Goal: Task Accomplishment & Management: Use online tool/utility

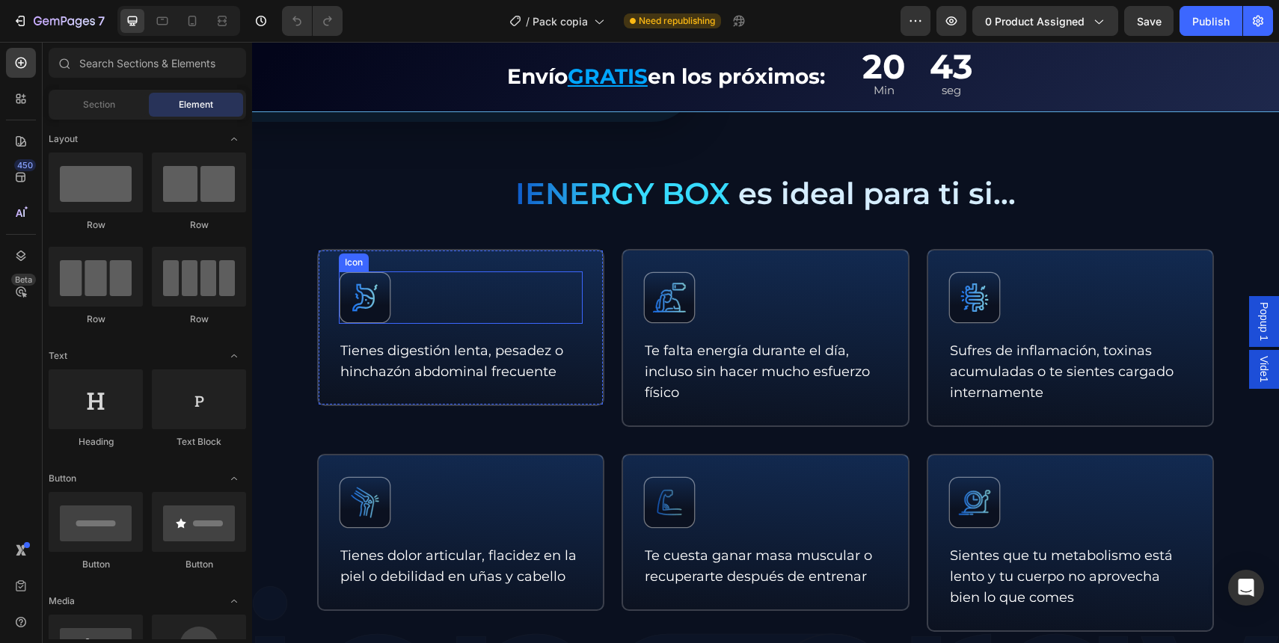
scroll to position [716, 0]
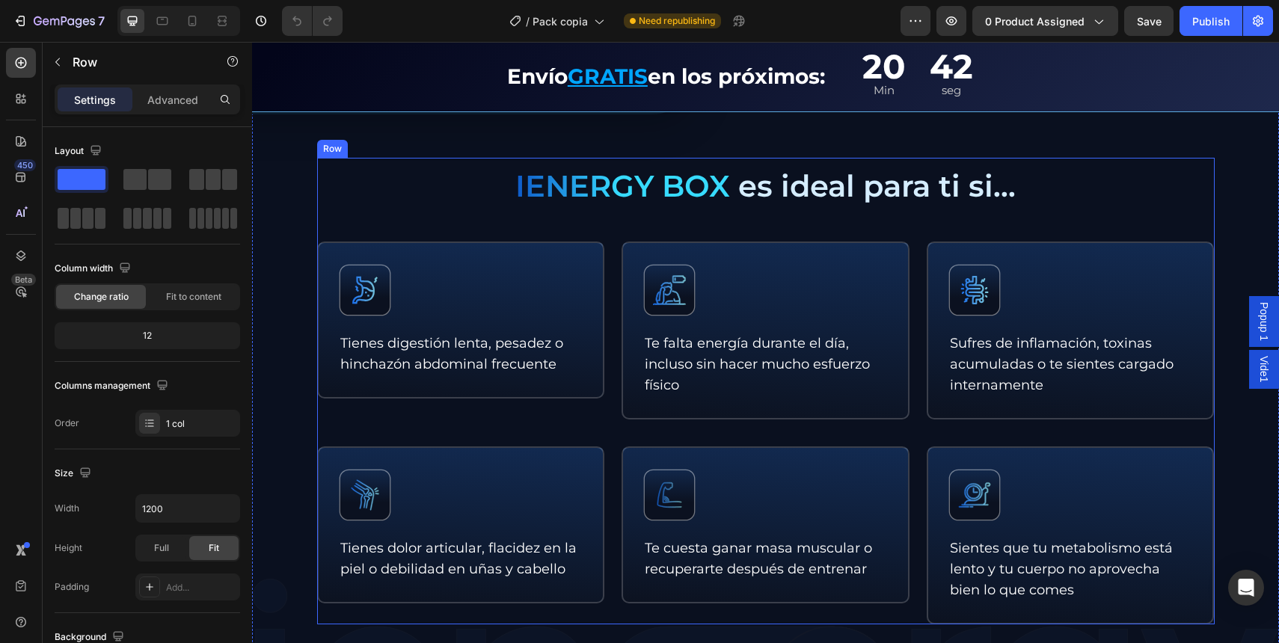
click at [677, 408] on div "IENERGY BOX es ideal para ti si... Text Block Icon Tienes digestión lenta, pesa…" at bounding box center [766, 391] width 898 height 467
click at [752, 487] on div "Icon Te cuesta ganar masa muscular o recuperarte después de entrenar Text Block" at bounding box center [765, 525] width 245 height 112
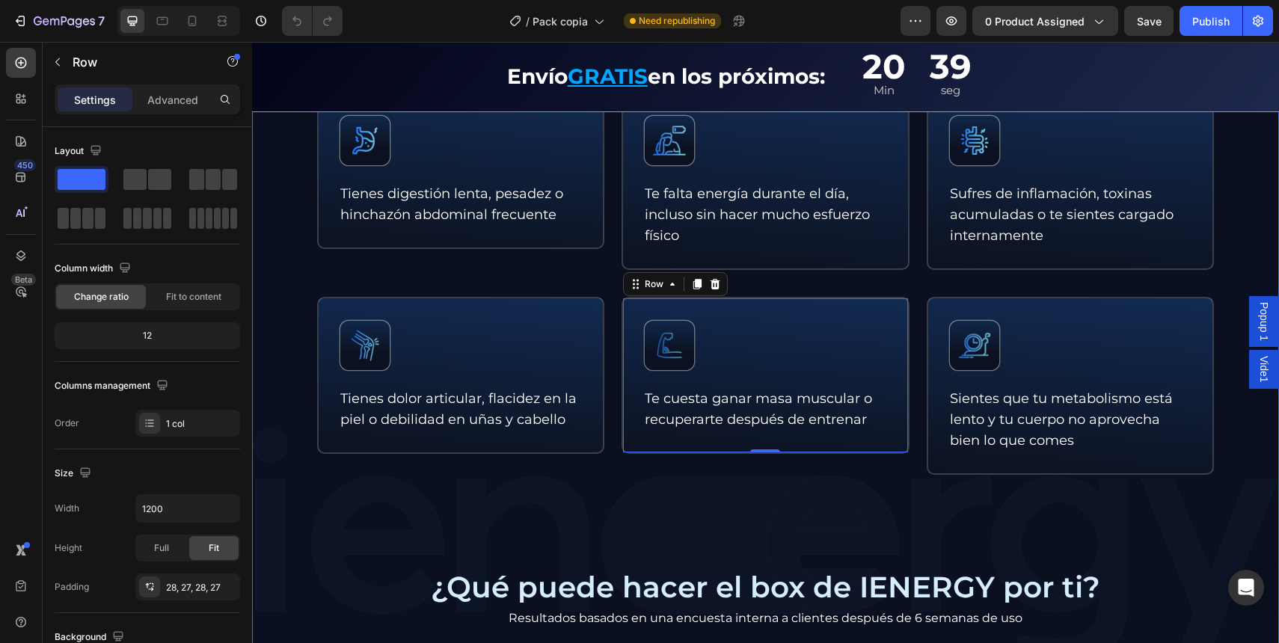
scroll to position [829, 0]
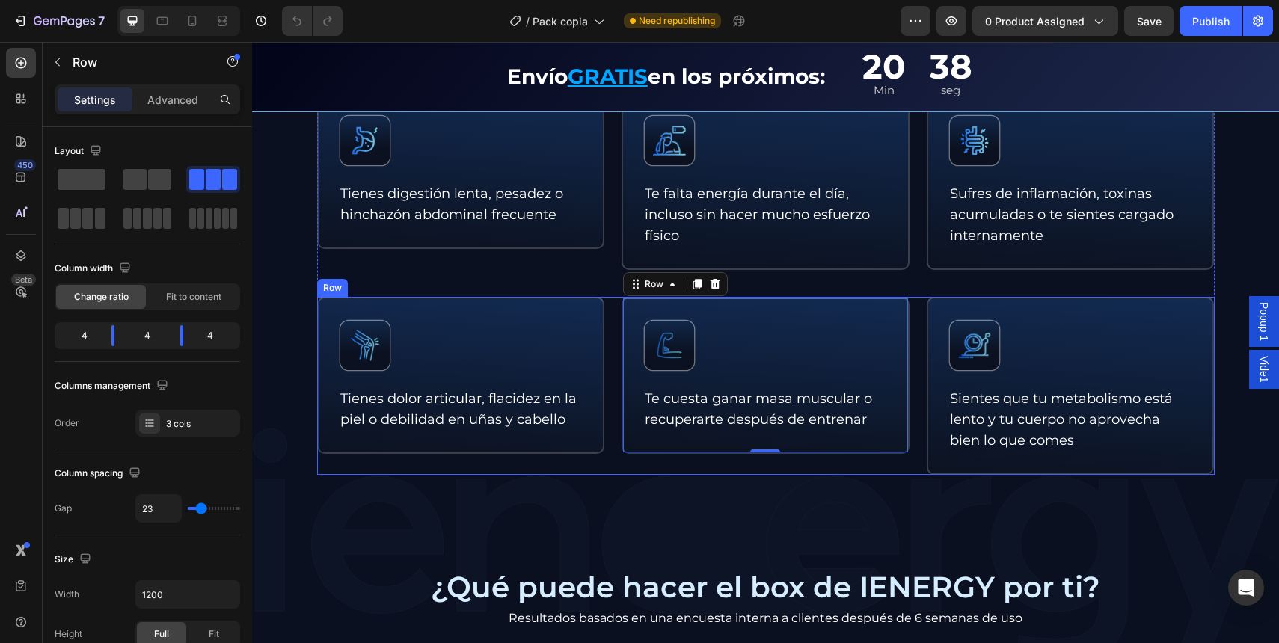
click at [847, 457] on div "Icon Te cuesta ganar masa muscular o recuperarte después de entrenar Text Block…" at bounding box center [766, 386] width 288 height 178
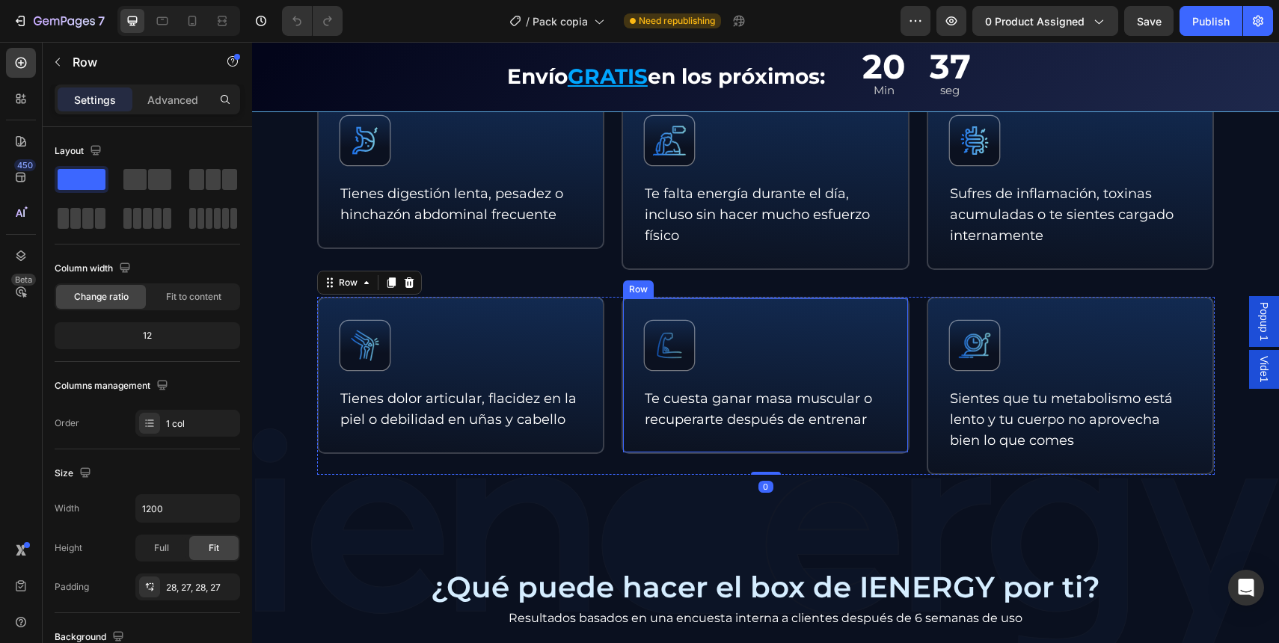
click at [774, 451] on div "Icon Te cuesta ganar masa muscular o recuperarte después de entrenar Text Block…" at bounding box center [766, 375] width 288 height 157
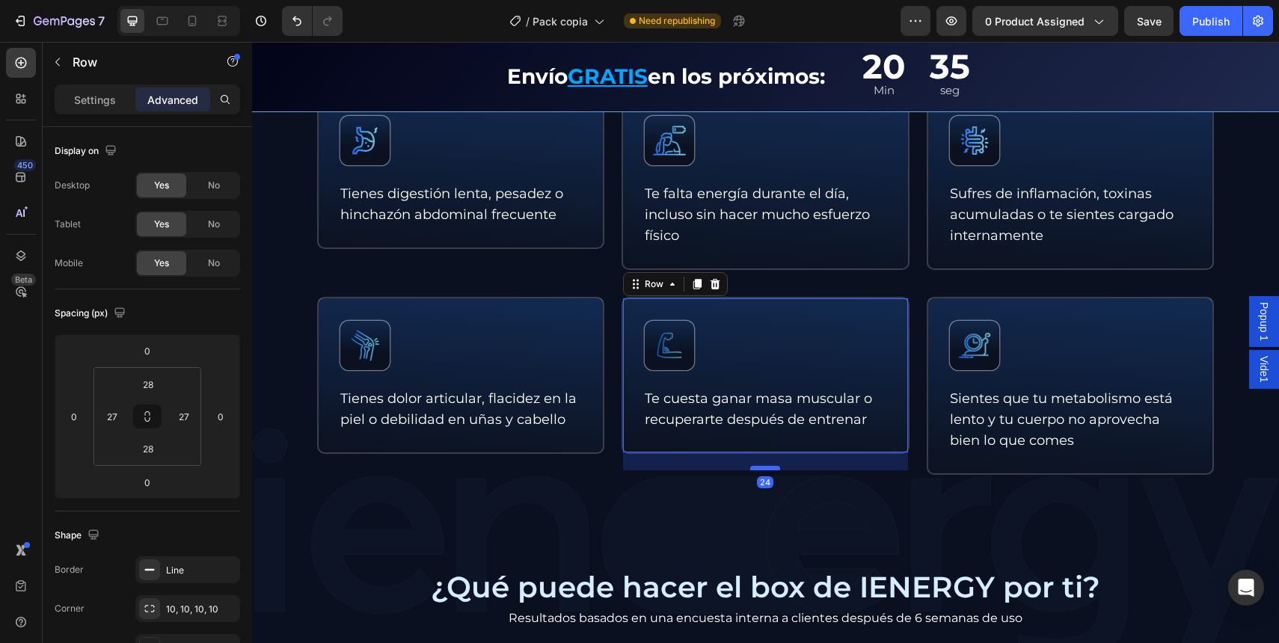
drag, startPoint x: 766, startPoint y: 451, endPoint x: 764, endPoint y: 469, distance: 18.1
click at [764, 469] on div at bounding box center [765, 468] width 30 height 4
type input "24"
click at [779, 438] on div "Icon Te cuesta ganar masa muscular o recuperarte después de entrenar Text Block…" at bounding box center [766, 375] width 288 height 157
click at [305, 22] on button "Undo/Redo" at bounding box center [297, 21] width 30 height 30
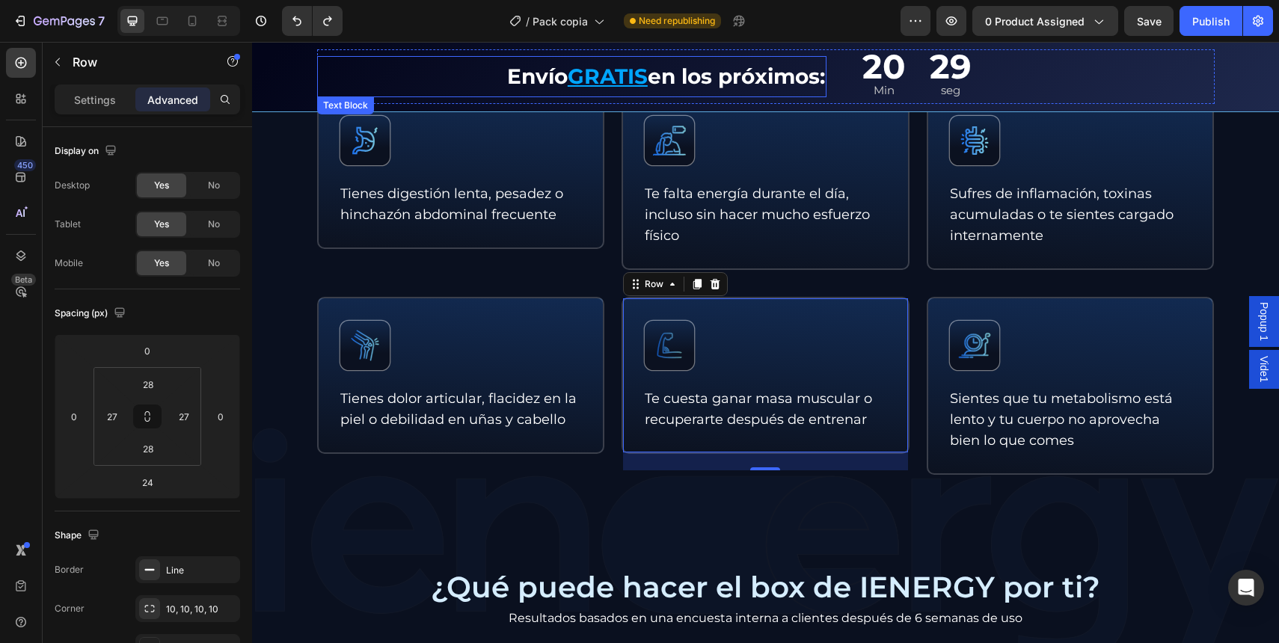
drag, startPoint x: 422, startPoint y: 76, endPoint x: 436, endPoint y: 86, distance: 17.2
click at [422, 76] on p "Envío GRATIS en los próximos:" at bounding box center [572, 76] width 506 height 37
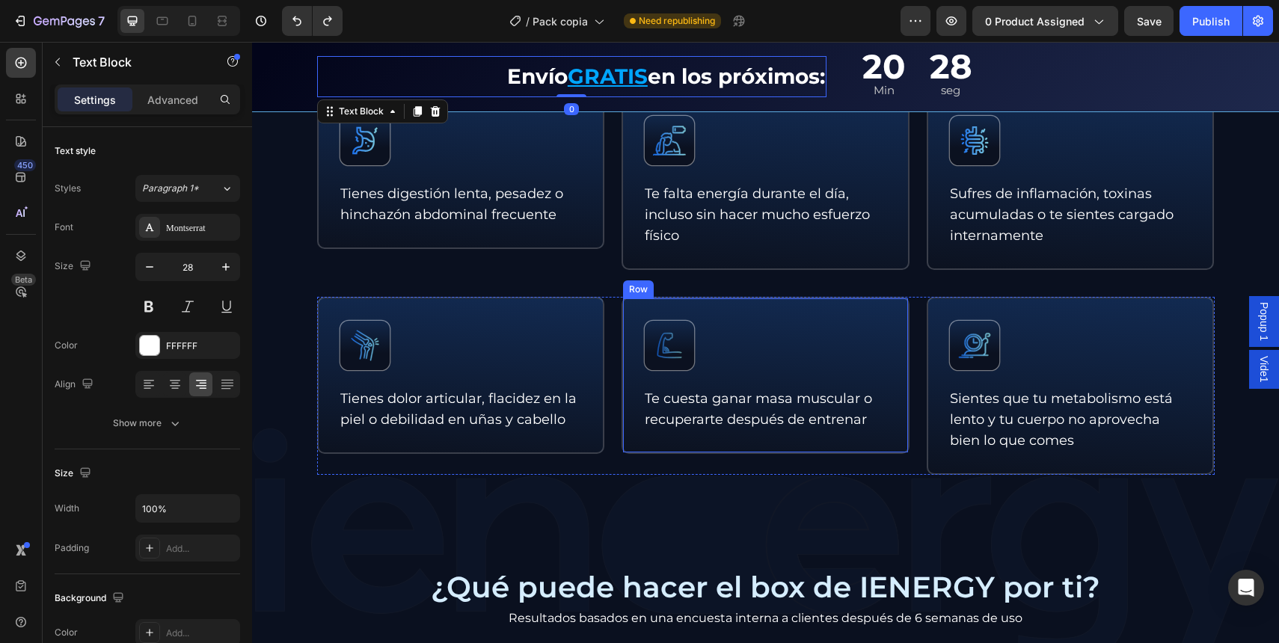
click at [733, 377] on div "Icon Te cuesta ganar masa muscular o recuperarte después de entrenar Text Block" at bounding box center [765, 375] width 245 height 112
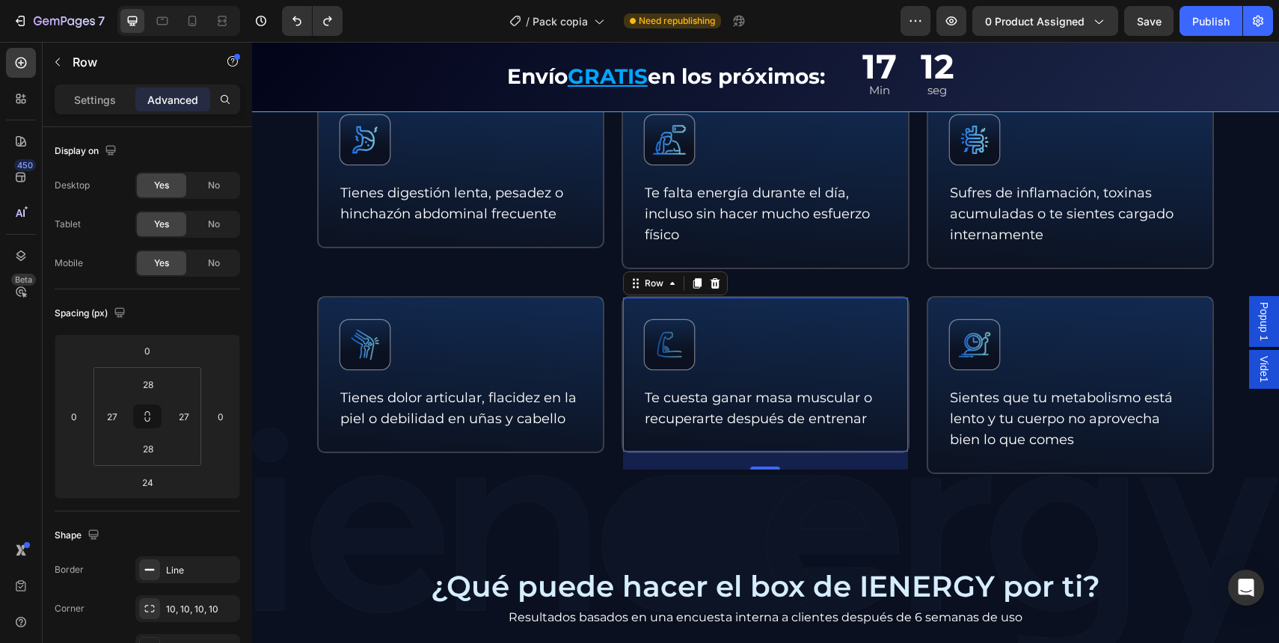
scroll to position [832, 0]
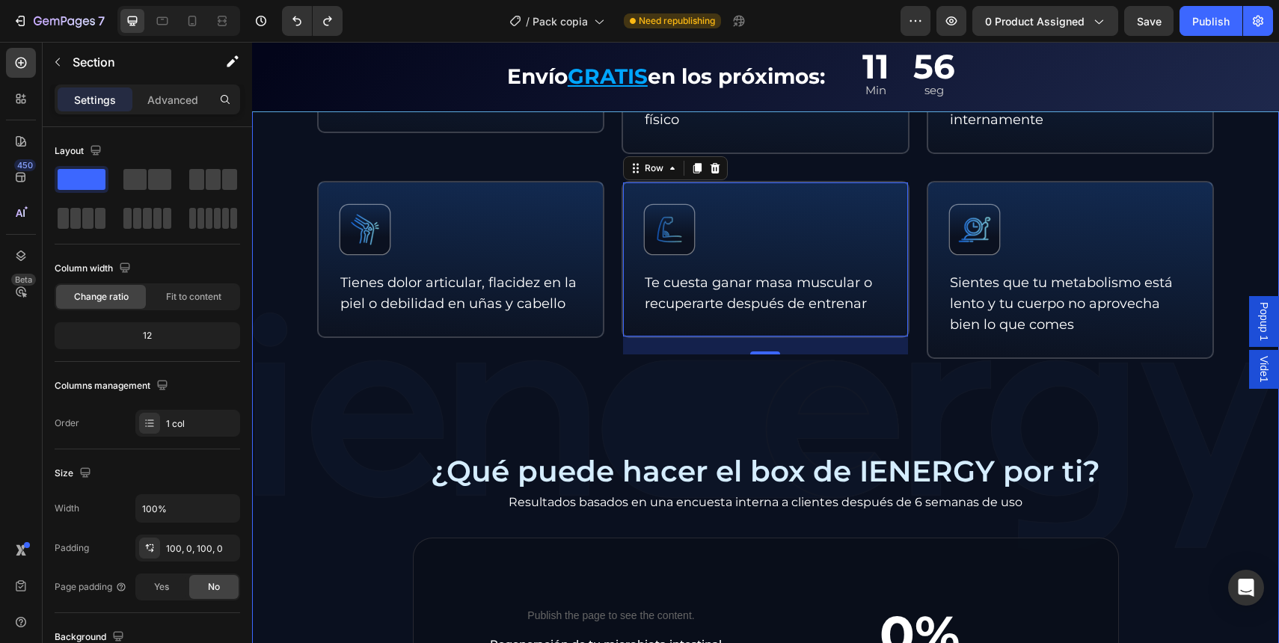
click at [553, 454] on div "IENERGY BOX es ideal para ti si... Text Block Icon Tienes digestión lenta, pesa…" at bounding box center [765, 431] width 1027 height 1079
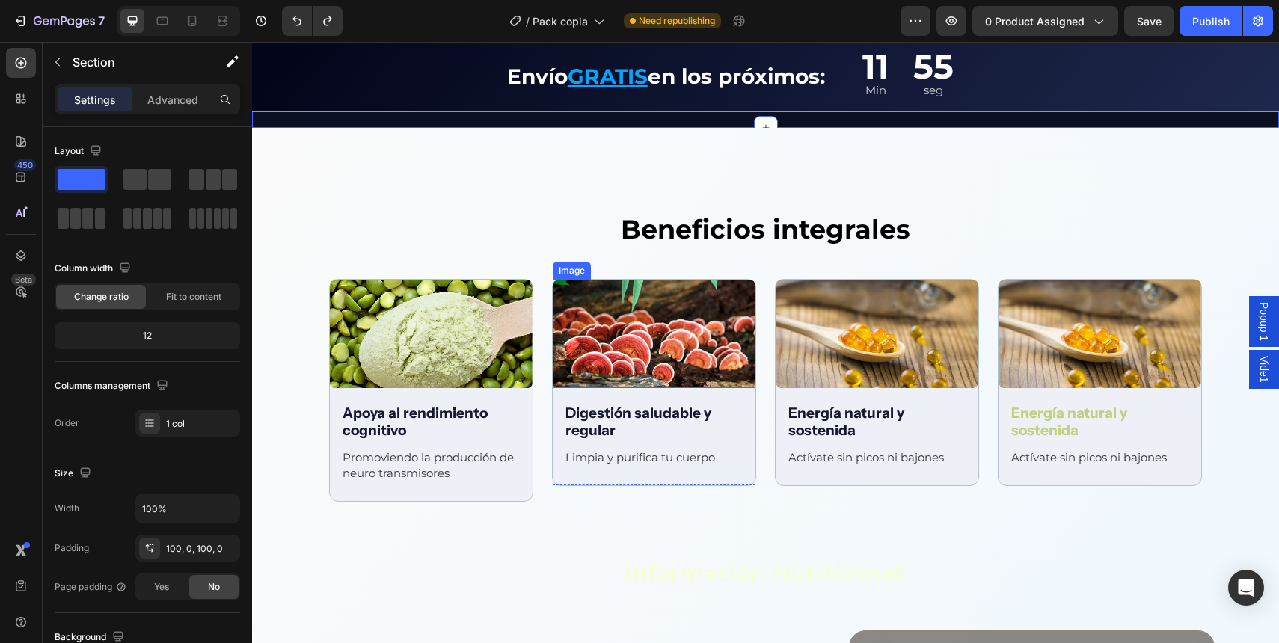
scroll to position [1927, 0]
